Goal: Find specific page/section: Find specific page/section

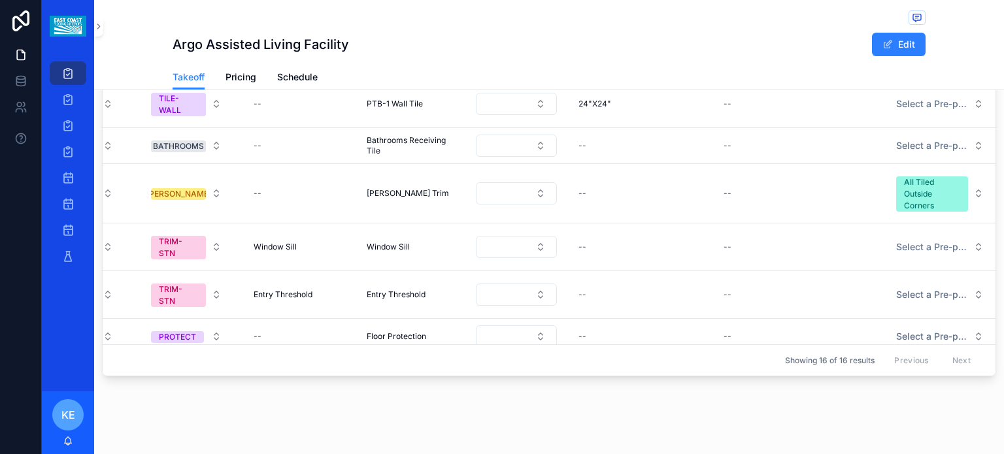
scroll to position [22, 301]
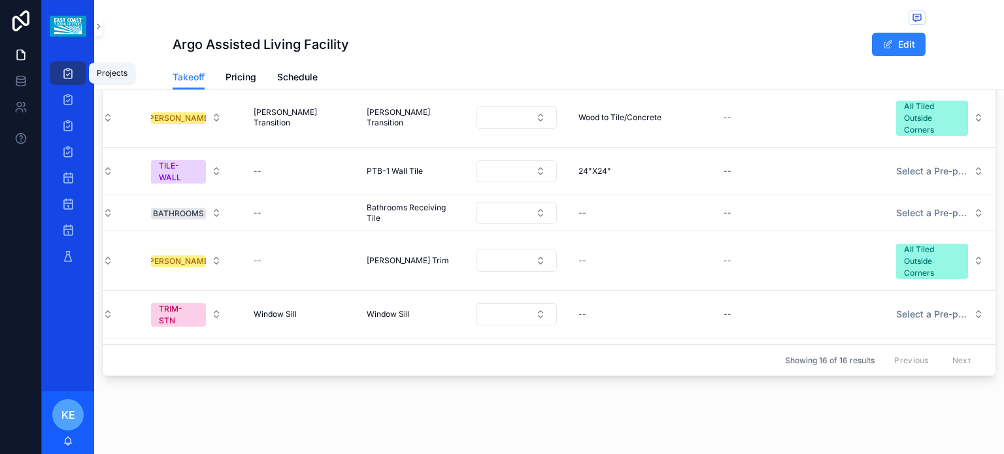
click at [76, 73] on div "Projects" at bounding box center [68, 73] width 21 height 21
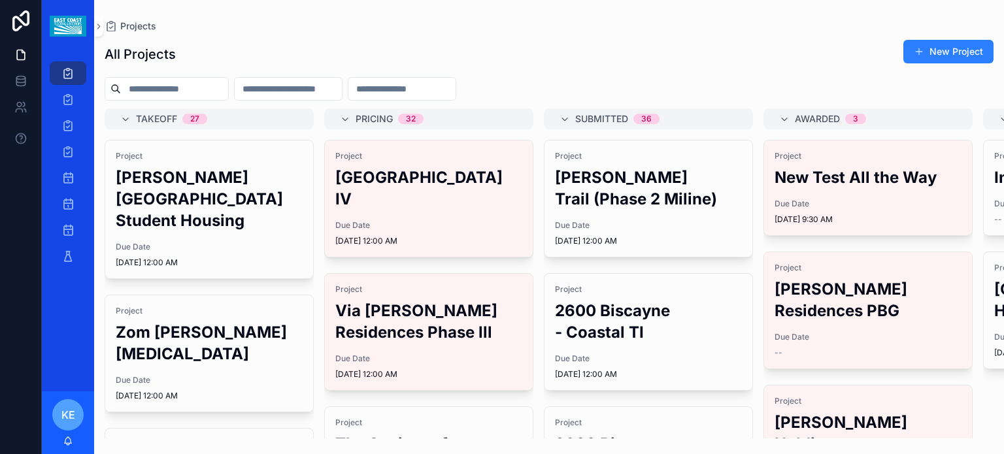
click at [191, 90] on input "scrollable content" at bounding box center [174, 89] width 107 height 18
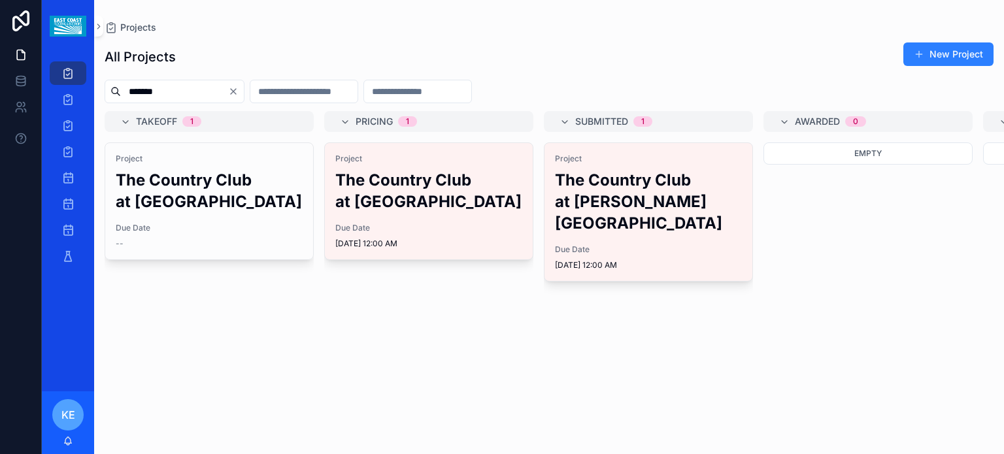
type input "*******"
click at [470, 192] on h2 "The Country Club at [GEOGRAPHIC_DATA]" at bounding box center [428, 190] width 187 height 43
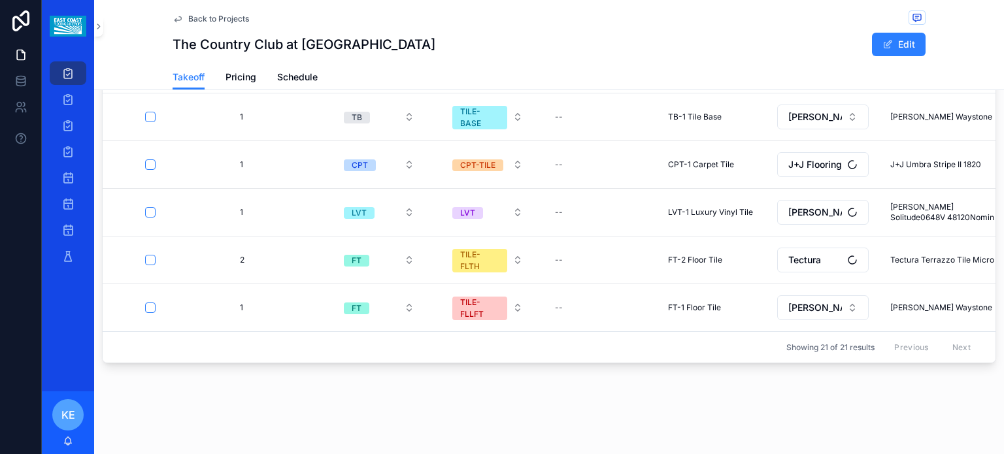
scroll to position [742, 0]
